Goal: Complete application form

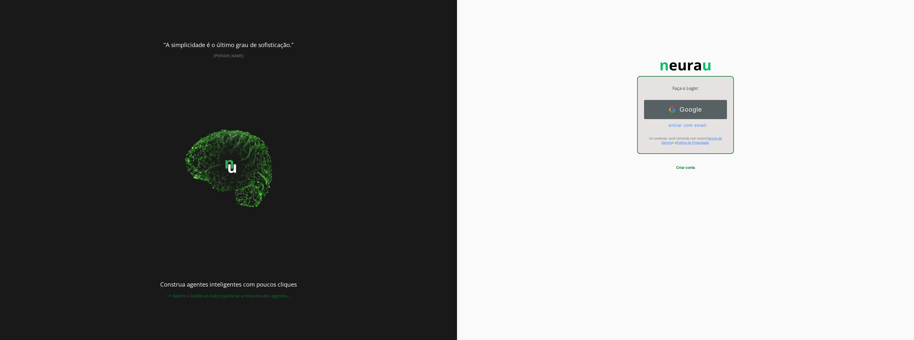
click at [681, 111] on span "Google" at bounding box center [688, 109] width 27 height 7
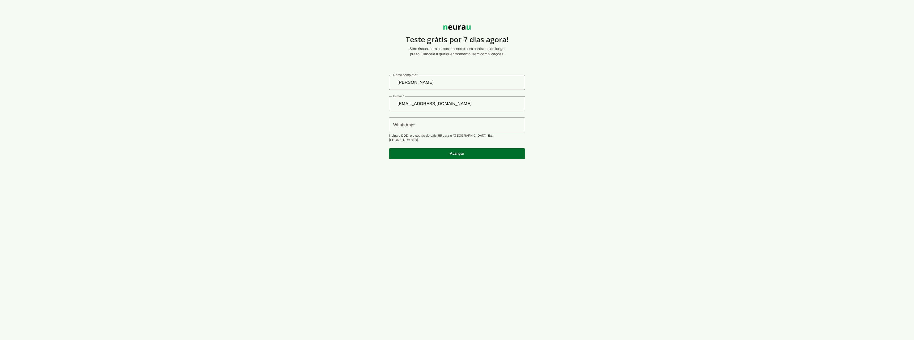
click at [434, 126] on input "WhatsApp" at bounding box center [457, 125] width 128 height 6
type input "+55 (11) 9 9449-8399"
type md-outlined-text-field "+55 (11) 9 9449-8399"
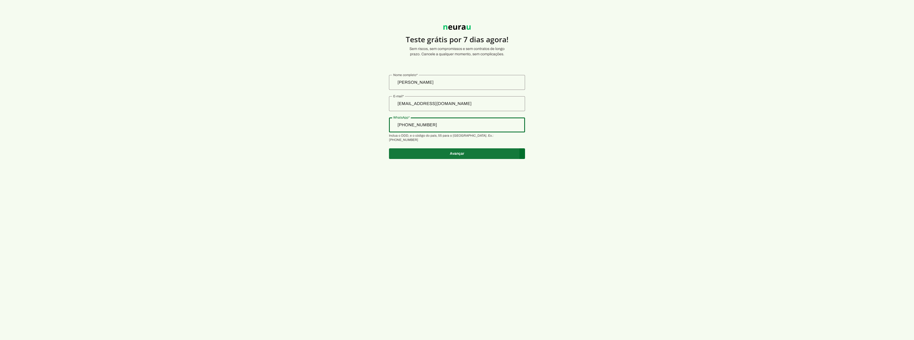
click at [457, 151] on span at bounding box center [457, 153] width 136 height 13
